Goal: Transaction & Acquisition: Subscribe to service/newsletter

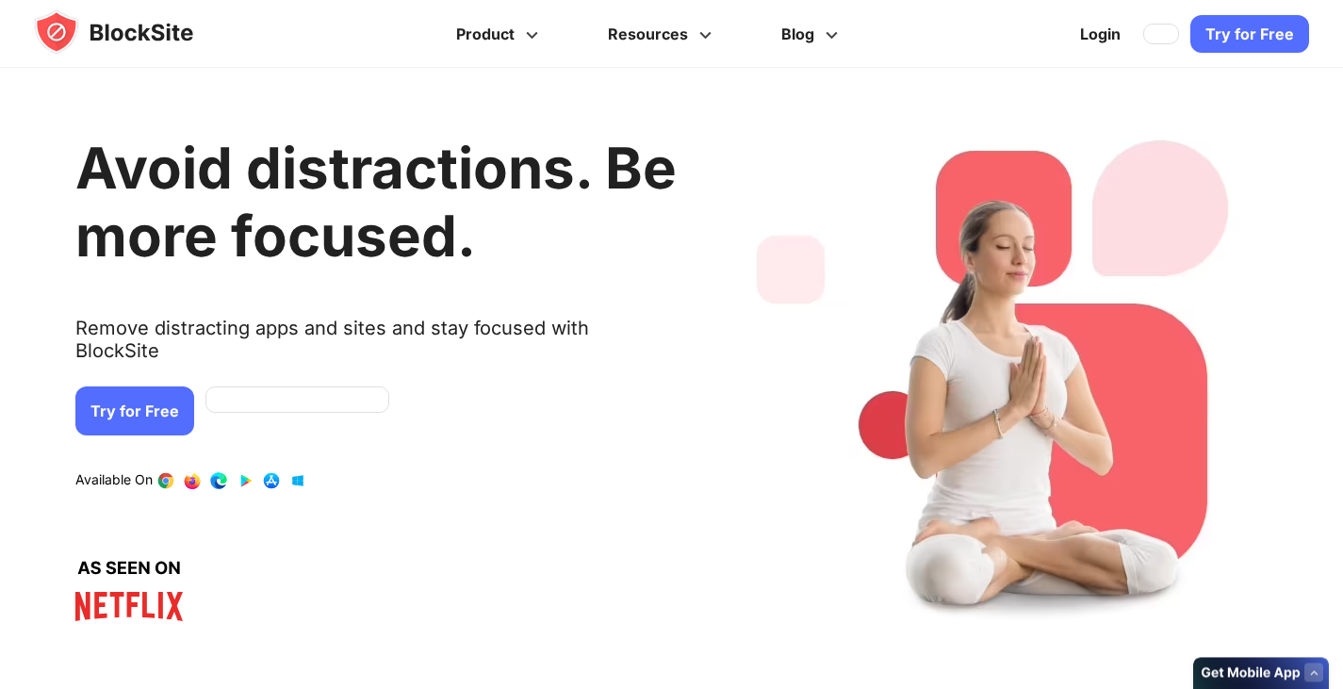
click at [163, 397] on link "Try for Free" at bounding box center [134, 411] width 119 height 49
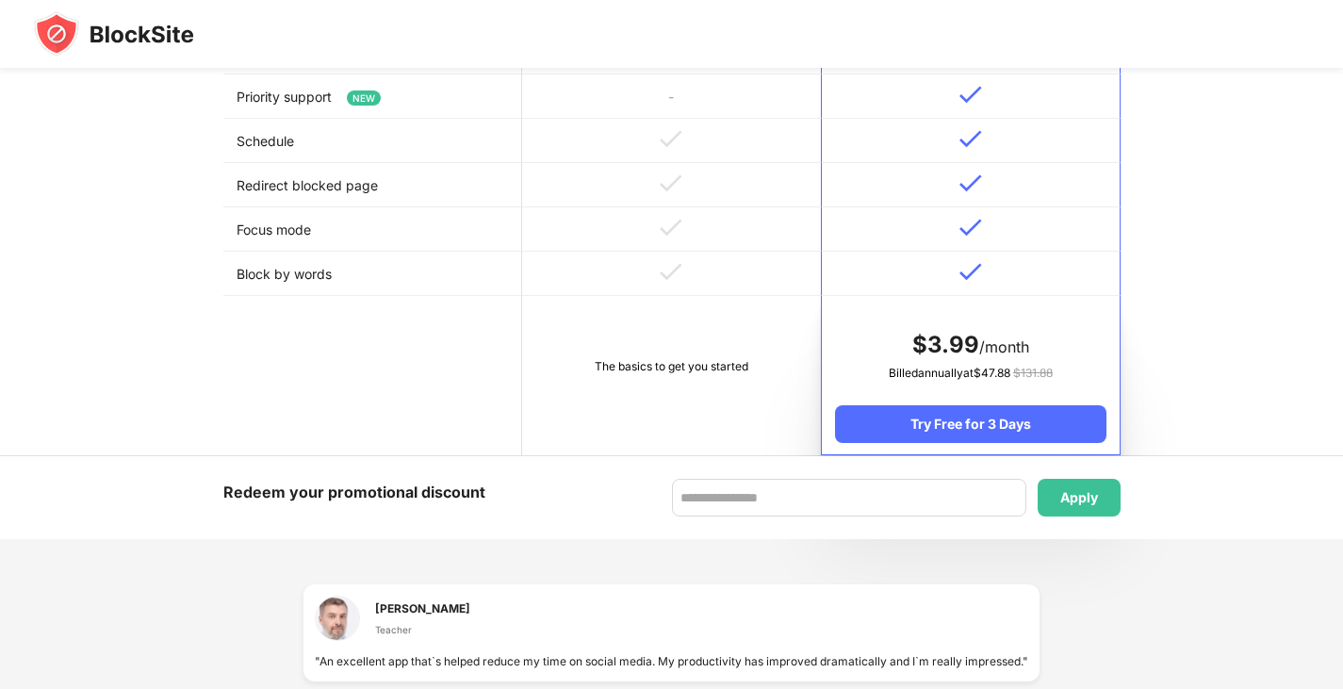
scroll to position [868, 0]
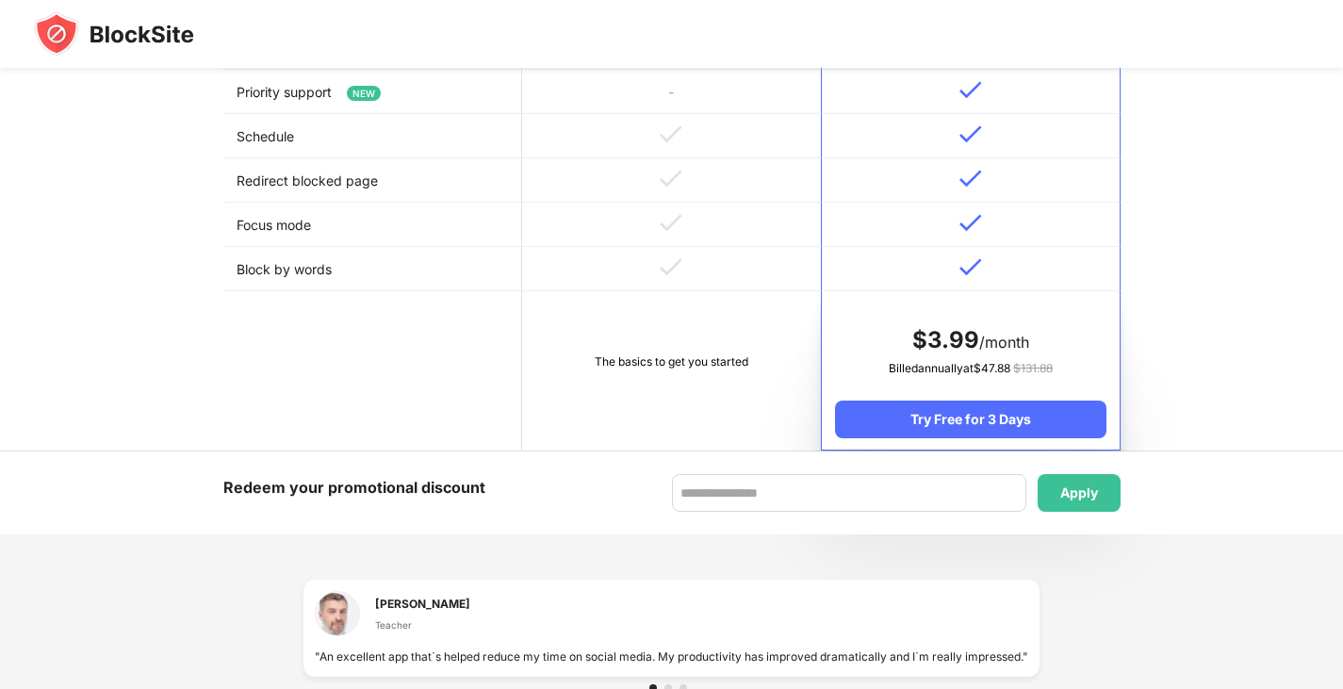
click at [568, 228] on td at bounding box center [671, 225] width 299 height 44
click at [568, 232] on td at bounding box center [671, 225] width 299 height 44
click at [1024, 429] on div "Try Free for 3 Days" at bounding box center [970, 420] width 271 height 38
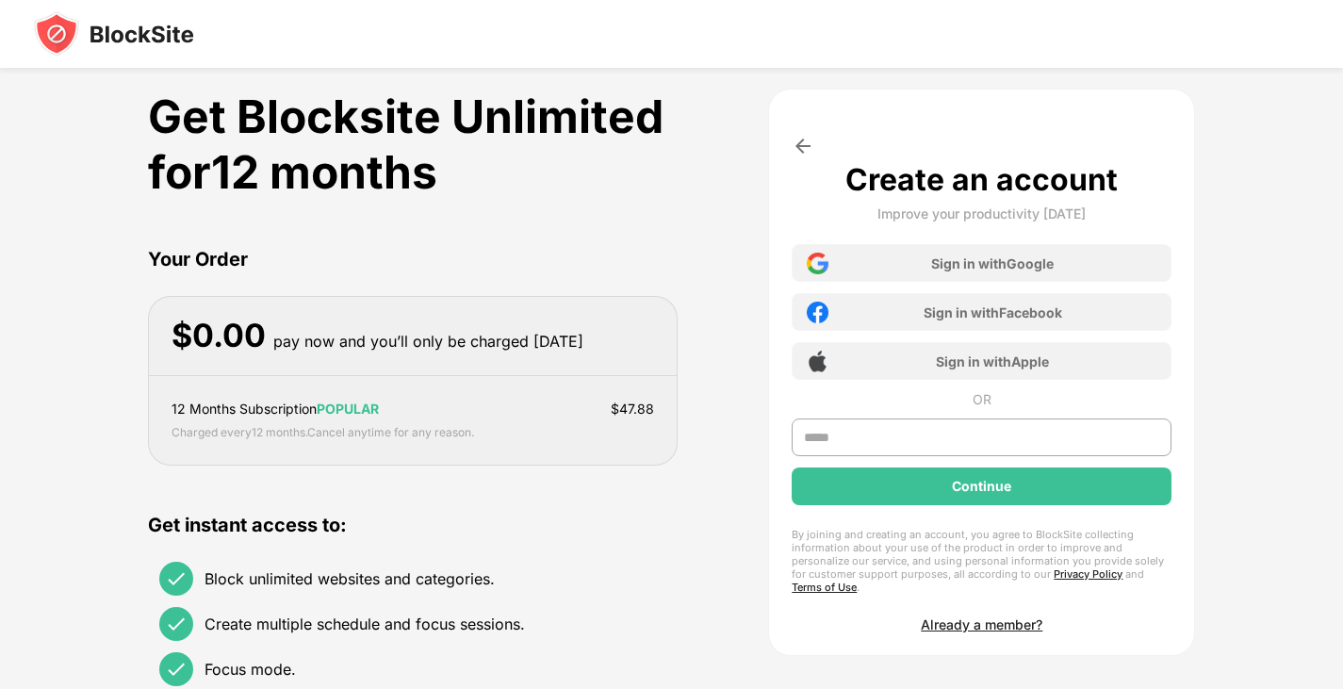
scroll to position [0, 0]
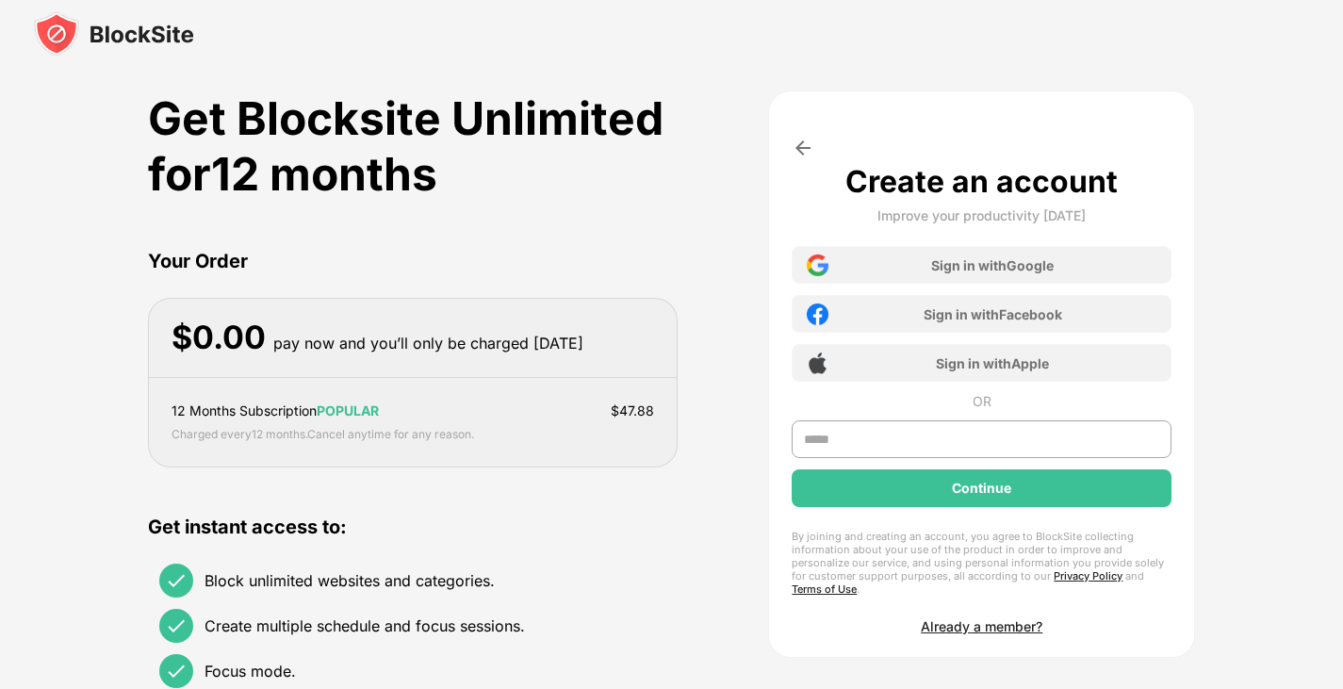
click at [1014, 298] on div "Sign in with Facebook" at bounding box center [982, 314] width 380 height 38
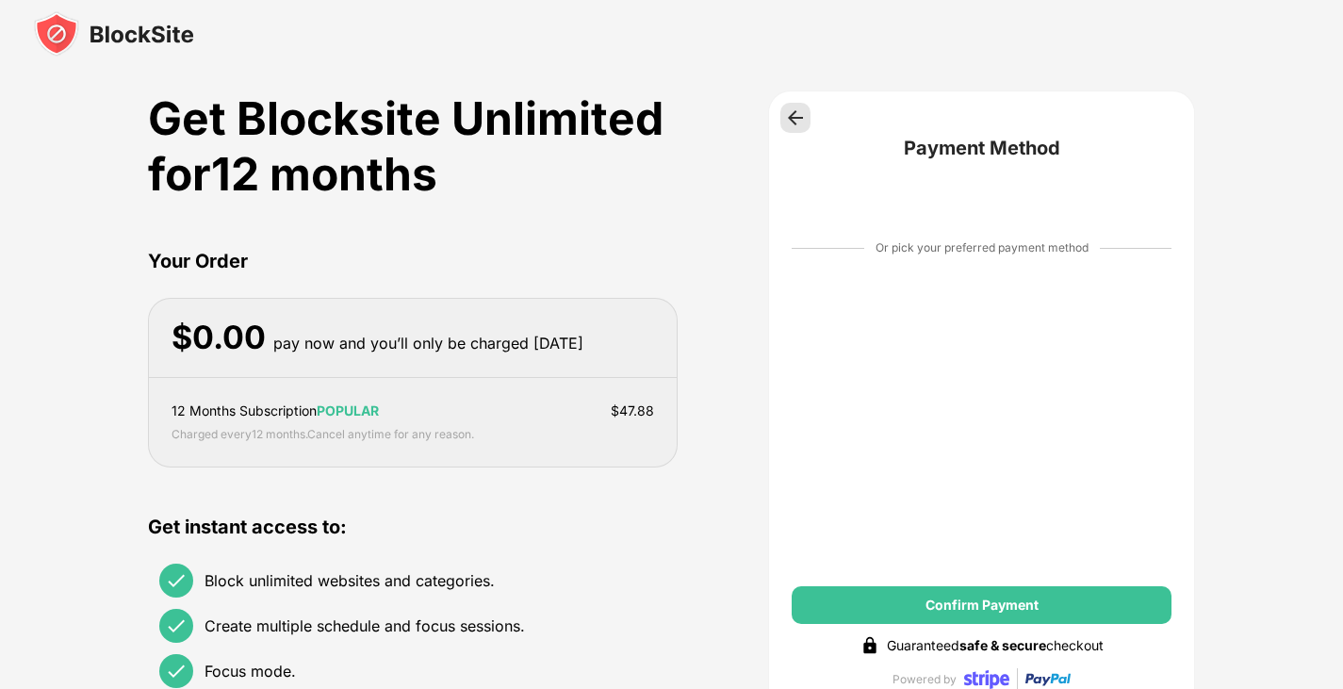
click at [786, 115] on img at bounding box center [795, 117] width 19 height 19
